Goal: Task Accomplishment & Management: Complete application form

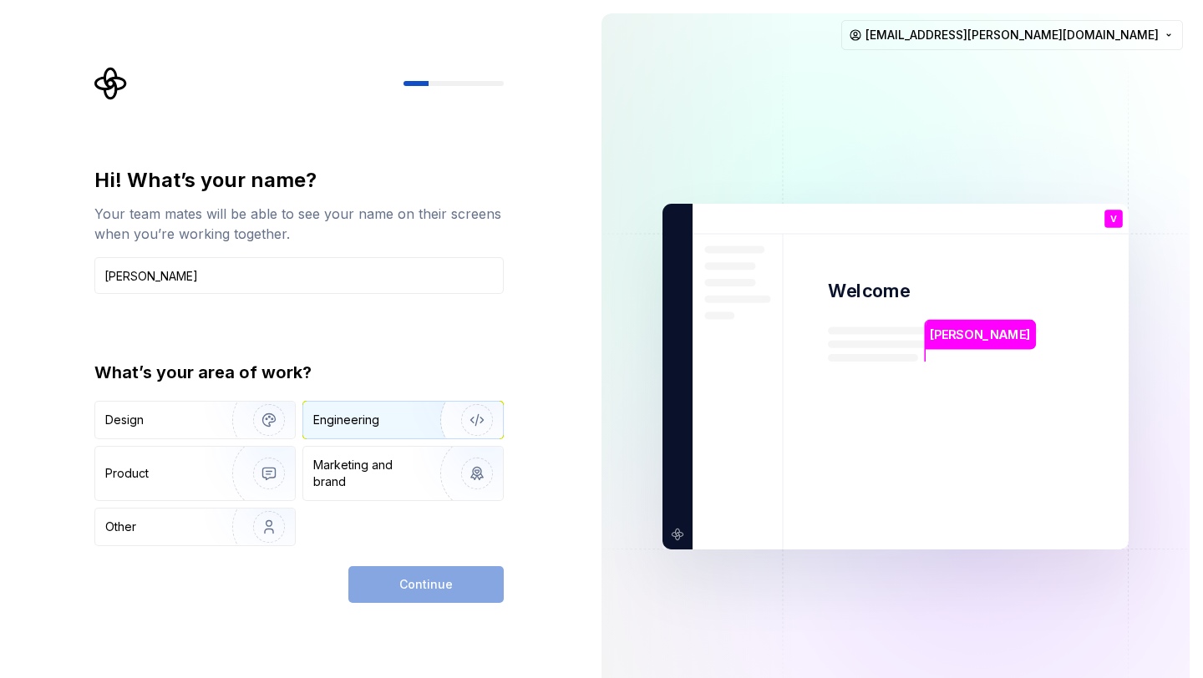
type input "Vayu Sikka"
click at [434, 414] on img "button" at bounding box center [466, 420] width 107 height 112
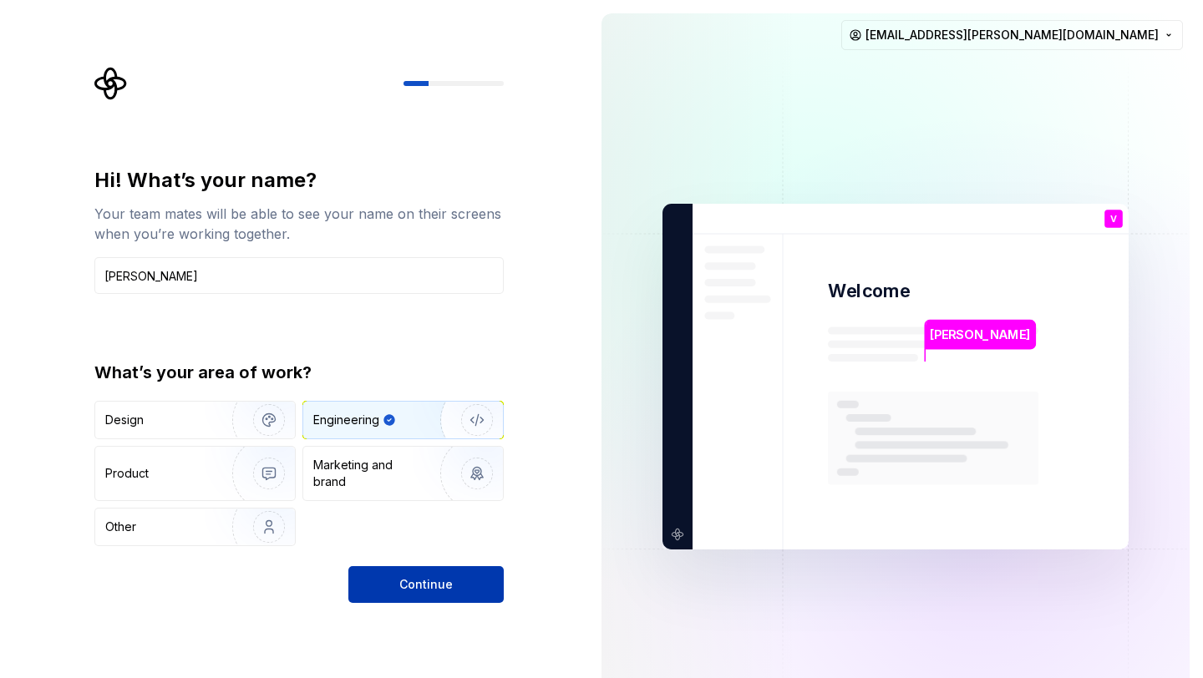
click at [416, 594] on button "Continue" at bounding box center [425, 584] width 155 height 37
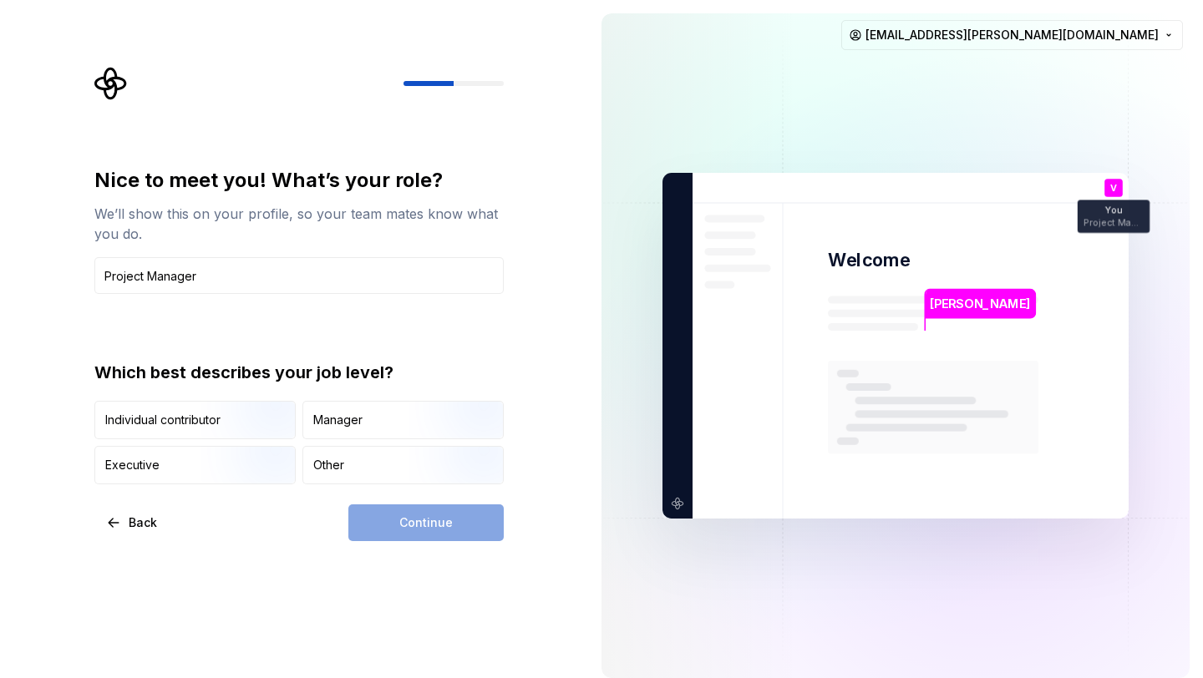
drag, startPoint x: 149, startPoint y: 272, endPoint x: 43, endPoint y: 271, distance: 106.1
click at [43, 271] on div "Nice to meet you! What’s your role? We’ll show this on your profile, so your te…" at bounding box center [294, 346] width 588 height 692
type input "Manager"
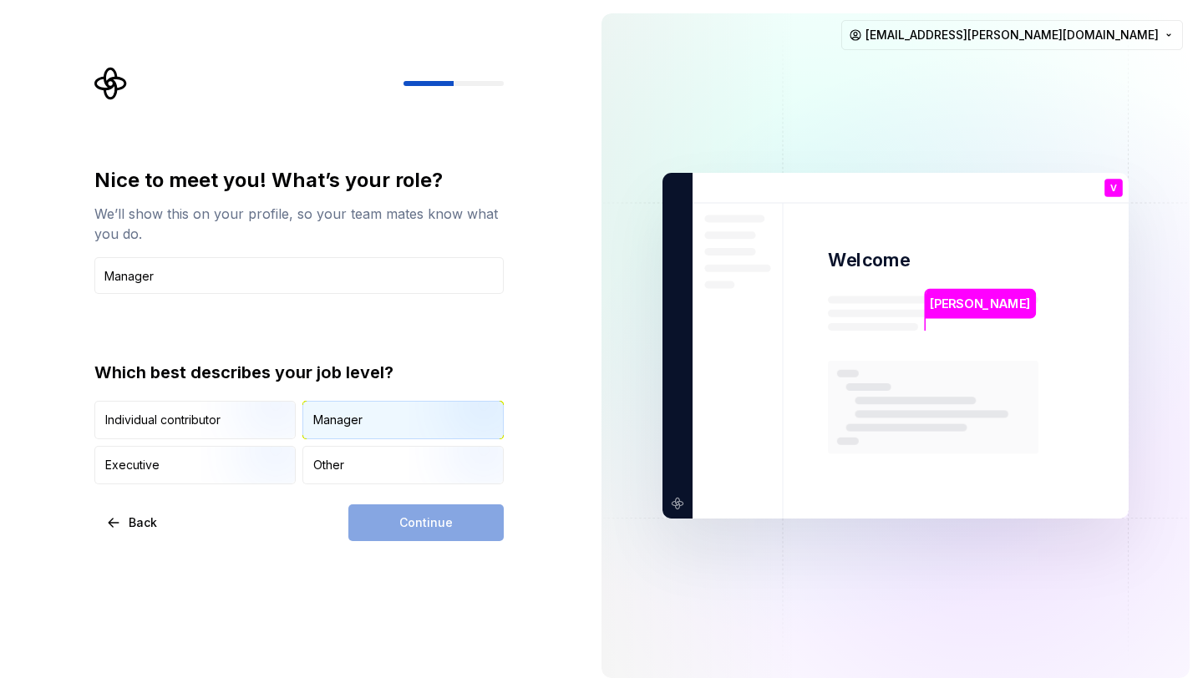
click at [342, 415] on div "Manager" at bounding box center [337, 420] width 49 height 17
click at [414, 524] on span "Continue" at bounding box center [425, 523] width 53 height 17
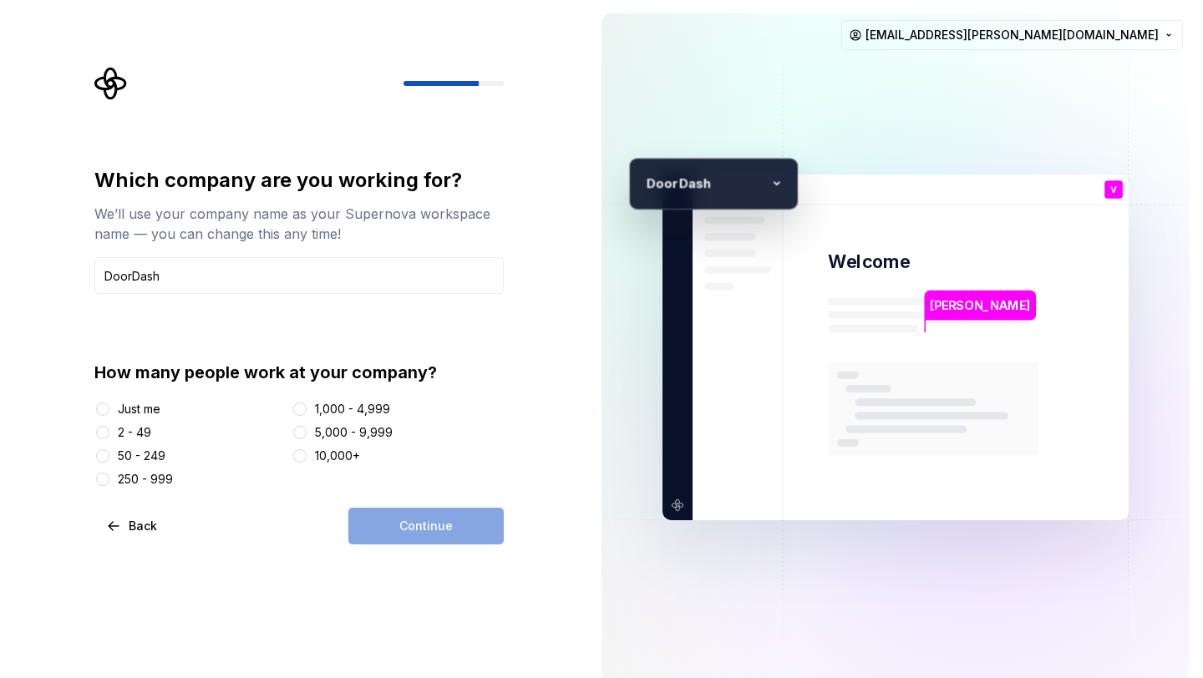
type input "DoorDash"
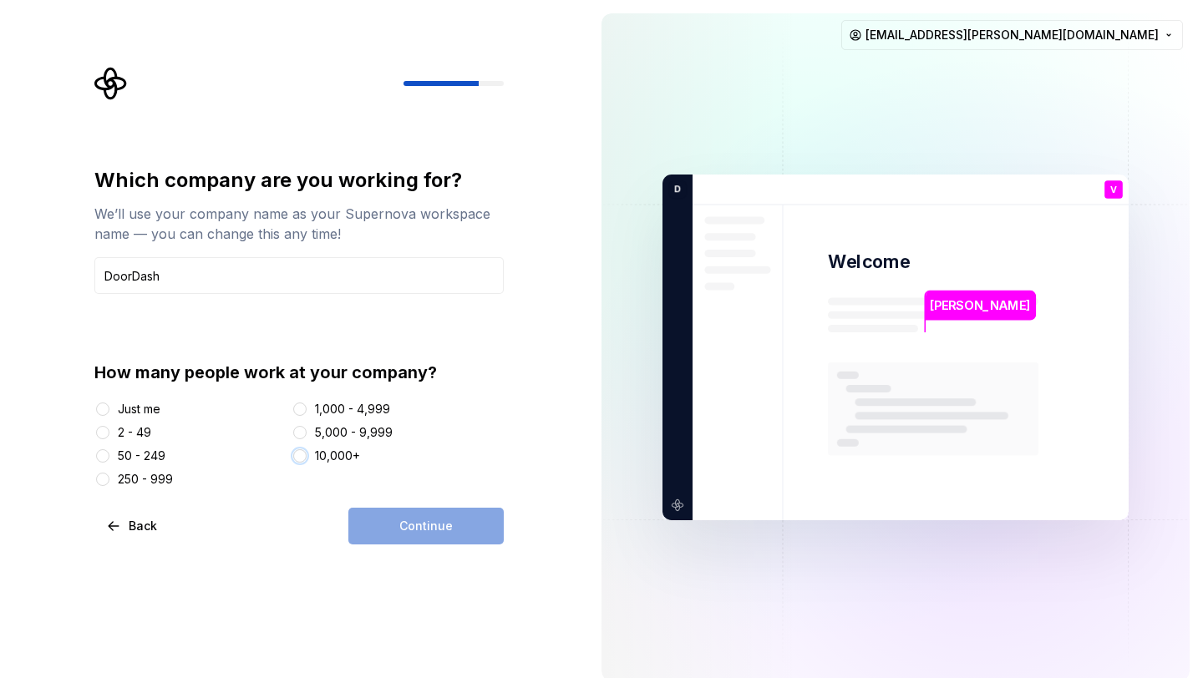
click at [298, 459] on button "10,000+" at bounding box center [299, 455] width 13 height 13
click at [378, 519] on button "Continue" at bounding box center [425, 526] width 155 height 37
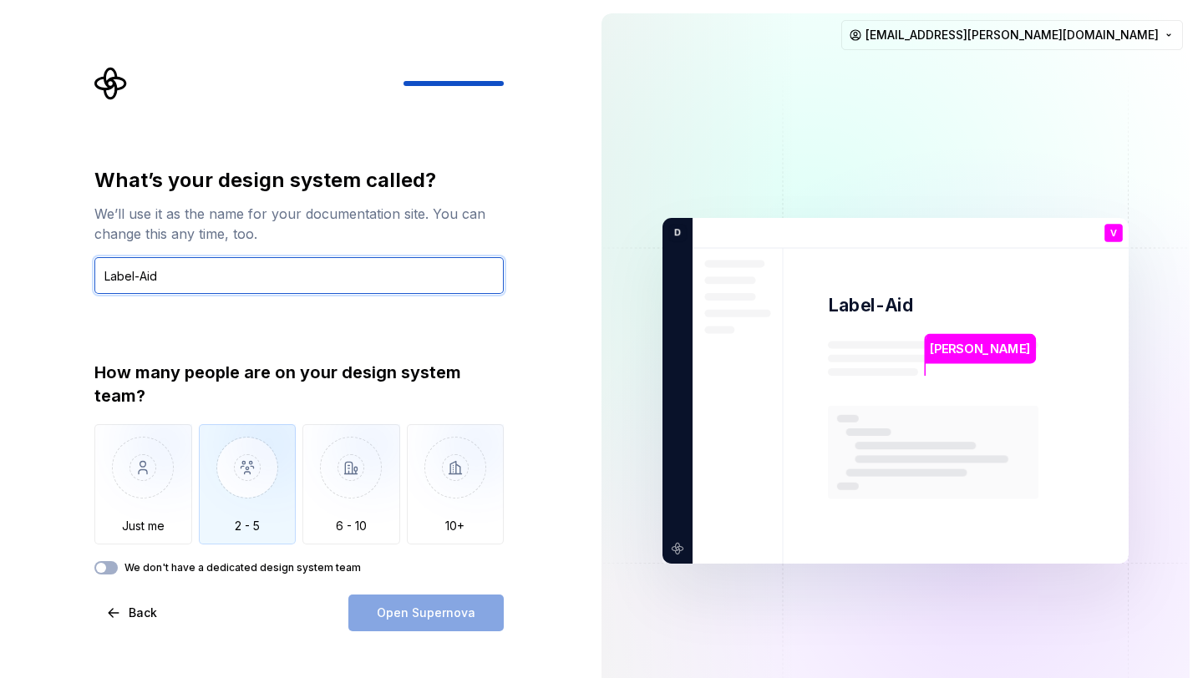
type input "Label-Aid"
click at [272, 468] on img "button" at bounding box center [248, 480] width 98 height 112
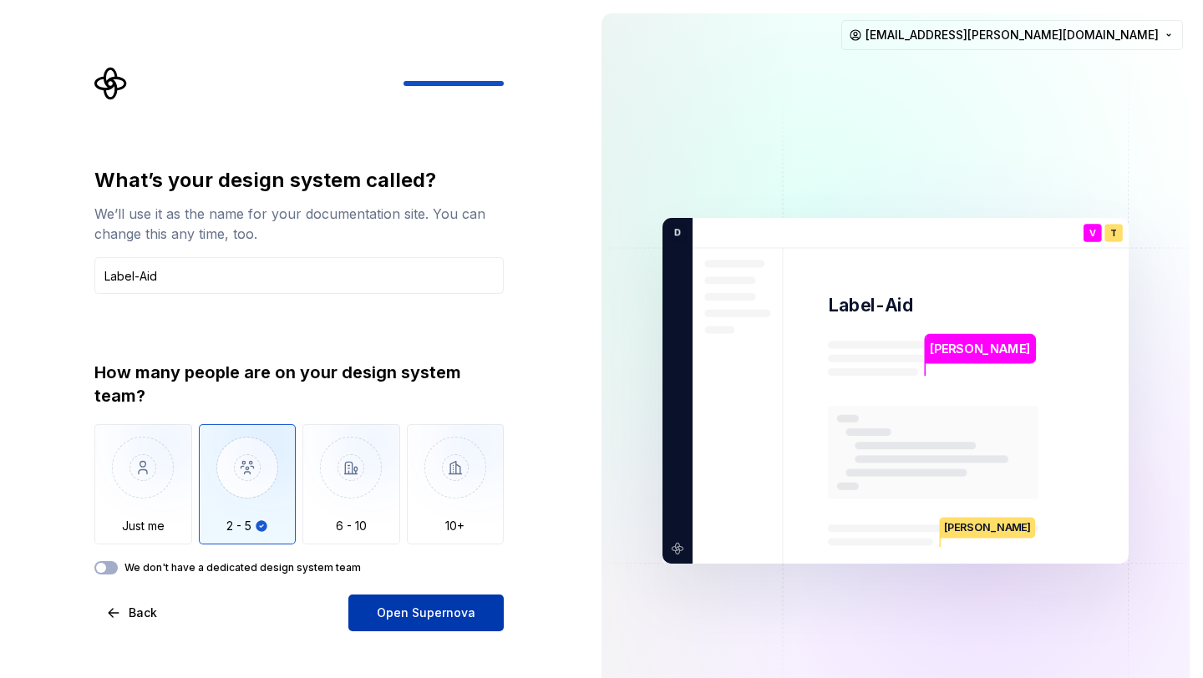
click at [393, 609] on span "Open Supernova" at bounding box center [426, 613] width 99 height 17
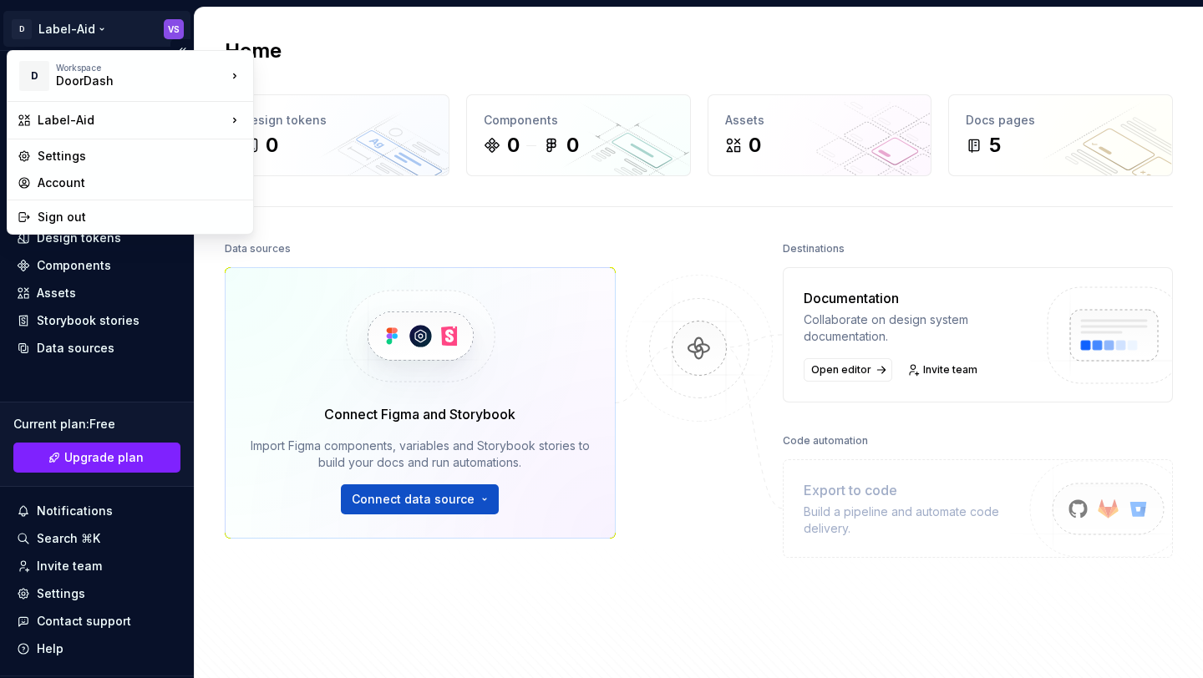
click at [89, 29] on html "D Label-Aid VS Home Documentation Analytics Code automation Design system data …" at bounding box center [601, 339] width 1203 height 678
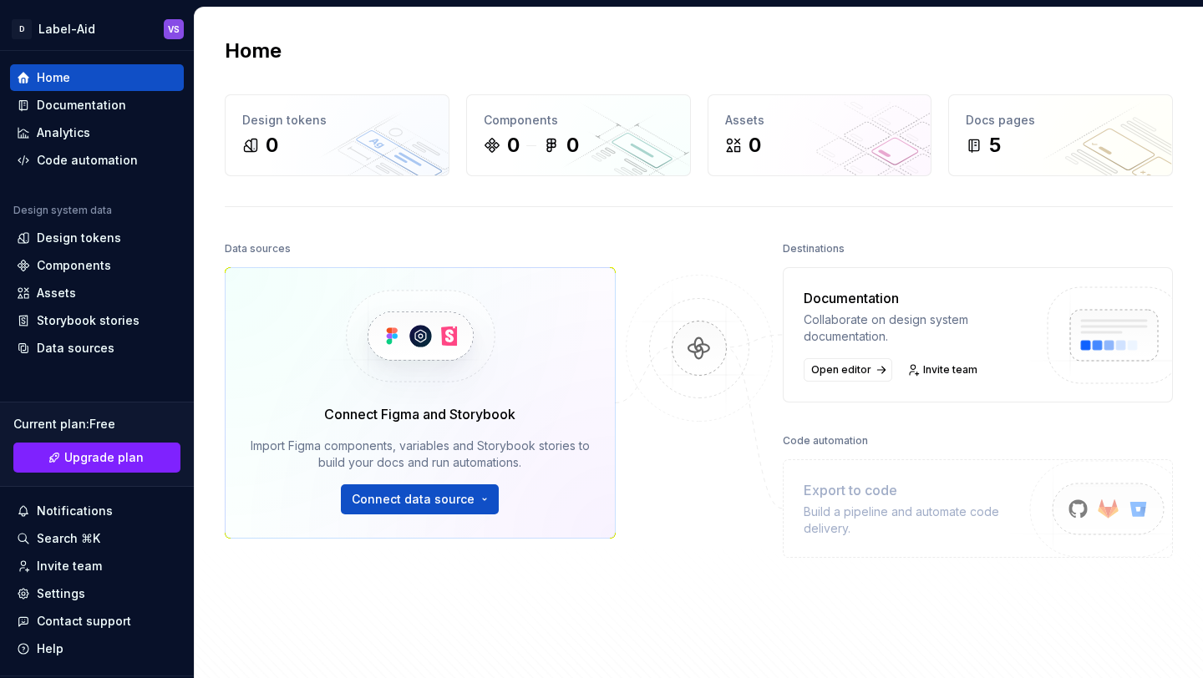
click at [542, 221] on html "D Label-Aid VS Home Documentation Analytics Code automation Design system data …" at bounding box center [601, 339] width 1203 height 678
